Goal: Task Accomplishment & Management: Use online tool/utility

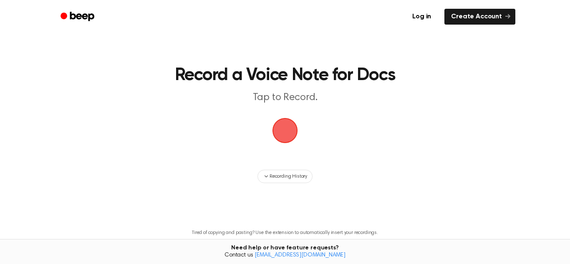
click at [295, 136] on span "button" at bounding box center [284, 130] width 25 height 25
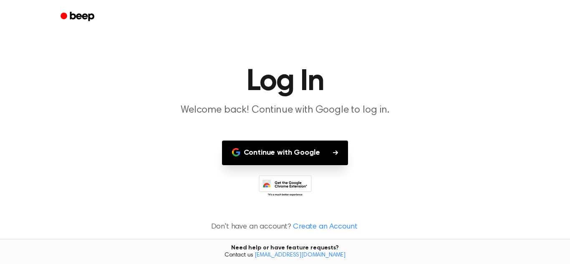
click at [295, 148] on button "Continue with Google" at bounding box center [285, 153] width 126 height 25
click at [328, 150] on button "Continue with Google" at bounding box center [285, 153] width 126 height 25
click at [331, 156] on button "Continue with Google" at bounding box center [285, 153] width 126 height 25
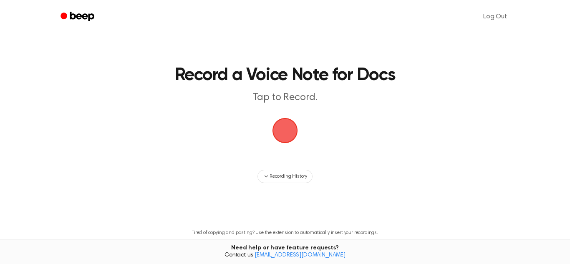
click at [298, 128] on span "button" at bounding box center [284, 130] width 25 height 25
click at [289, 128] on span "button" at bounding box center [284, 130] width 25 height 25
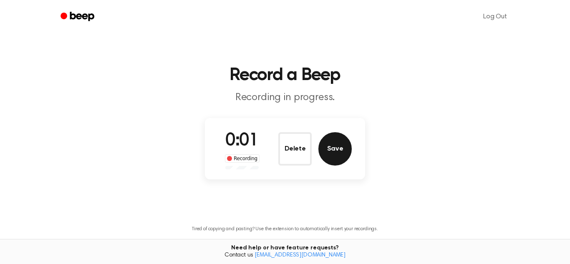
click at [335, 138] on button "Save" at bounding box center [334, 148] width 33 height 33
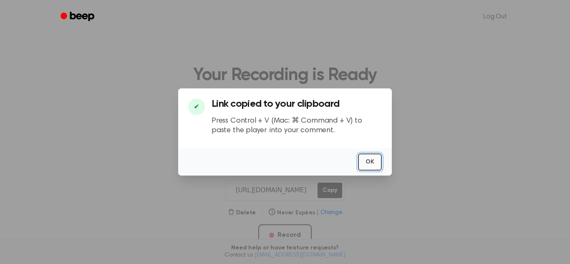
click at [372, 166] on button "OK" at bounding box center [370, 161] width 24 height 17
